Goal: Information Seeking & Learning: Learn about a topic

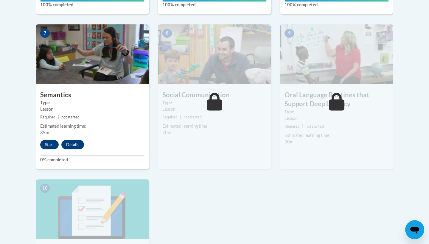
scroll to position [534, 0]
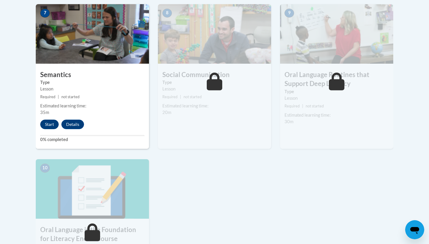
click at [45, 122] on button "Start" at bounding box center [49, 125] width 18 height 10
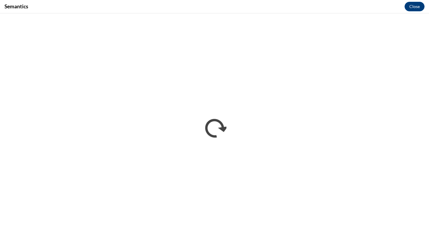
scroll to position [0, 0]
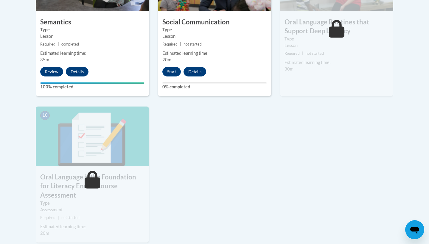
scroll to position [591, 0]
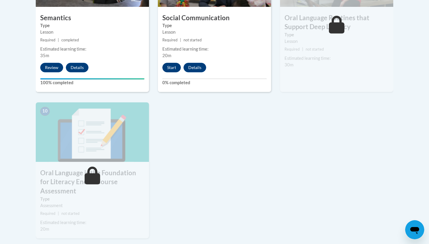
click at [173, 68] on button "Start" at bounding box center [171, 68] width 18 height 10
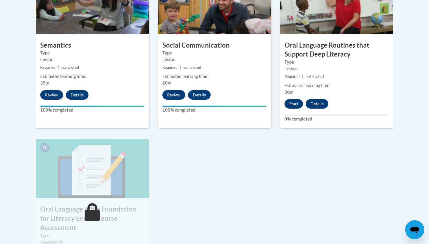
scroll to position [564, 0]
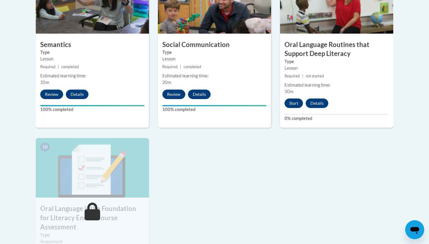
click at [297, 102] on button "Start" at bounding box center [293, 104] width 18 height 10
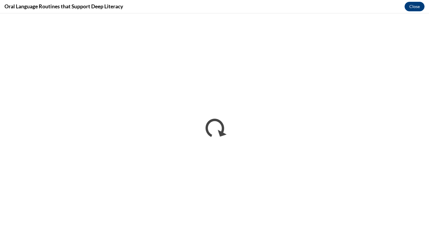
scroll to position [0, 0]
